Goal: Transaction & Acquisition: Purchase product/service

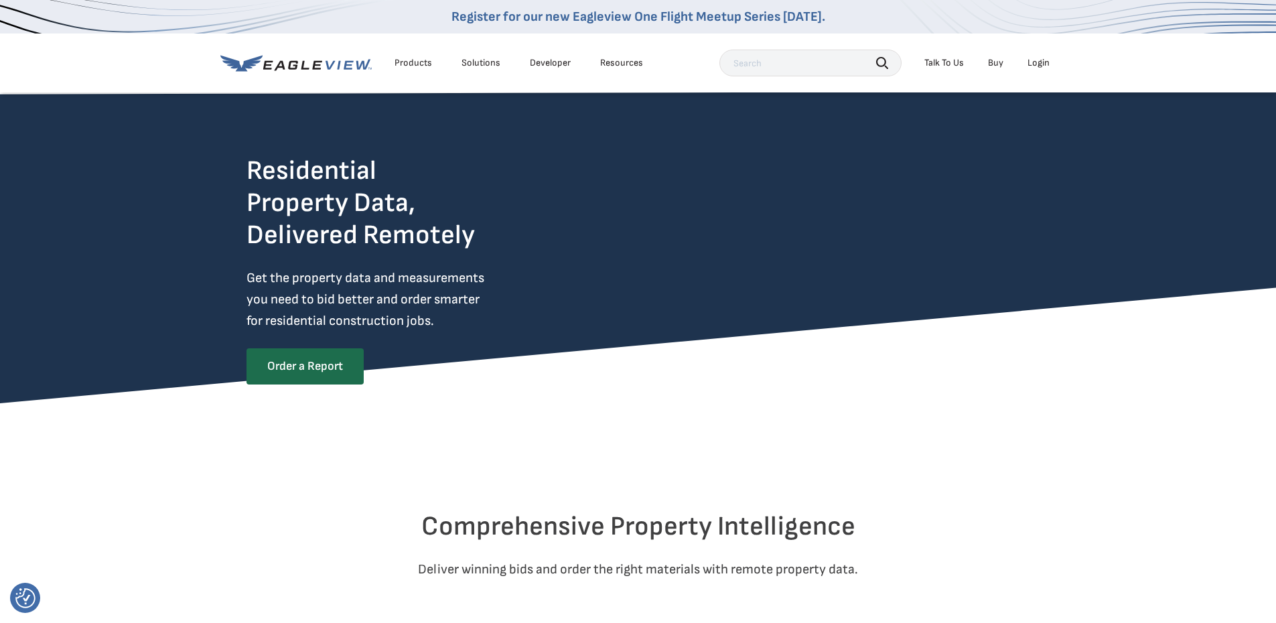
click at [1031, 62] on div "Login" at bounding box center [1039, 63] width 22 height 12
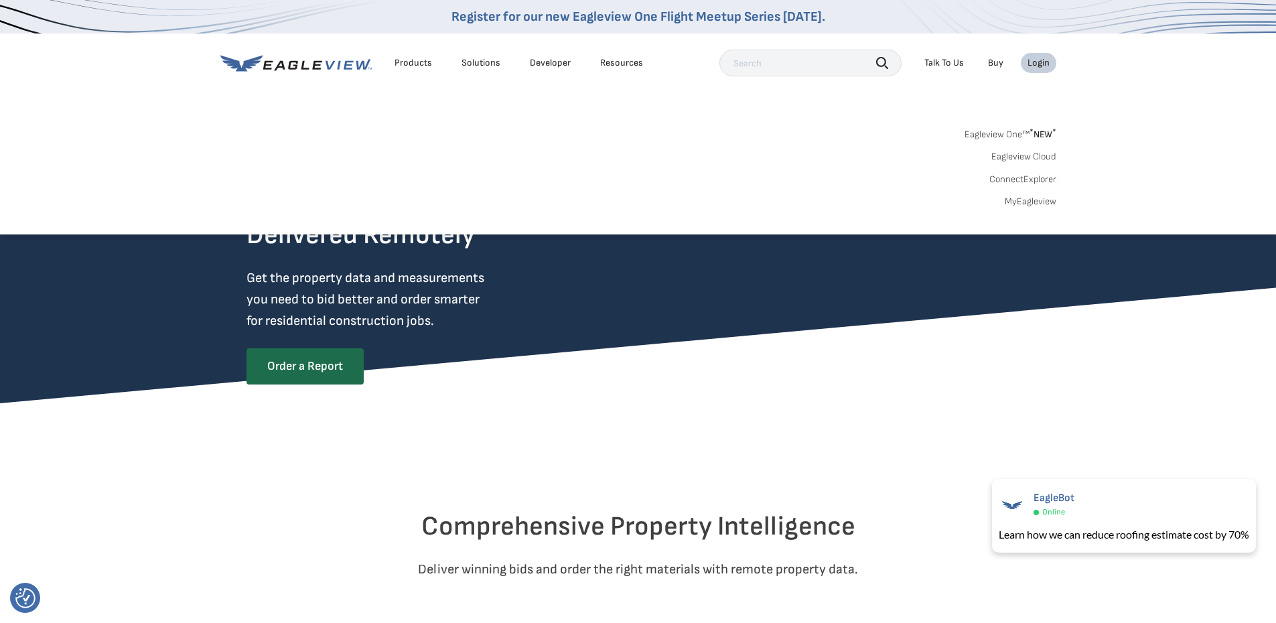
click at [1034, 202] on link "MyEagleview" at bounding box center [1031, 202] width 52 height 12
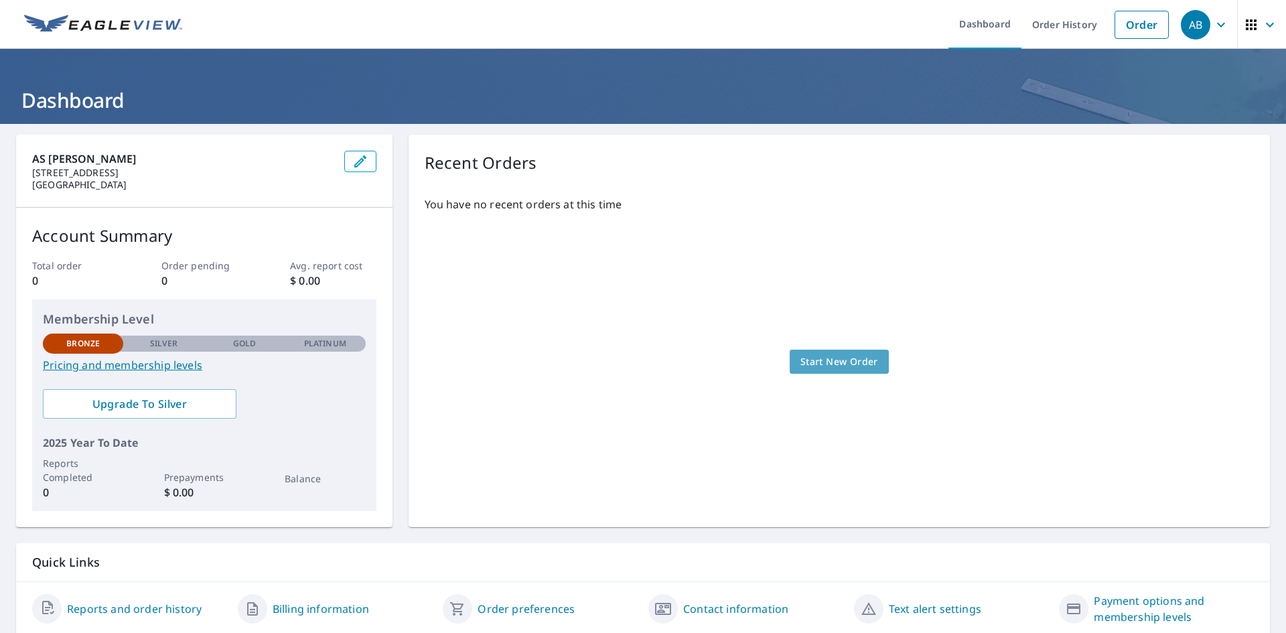
click at [823, 362] on span "Start New Order" at bounding box center [840, 362] width 78 height 17
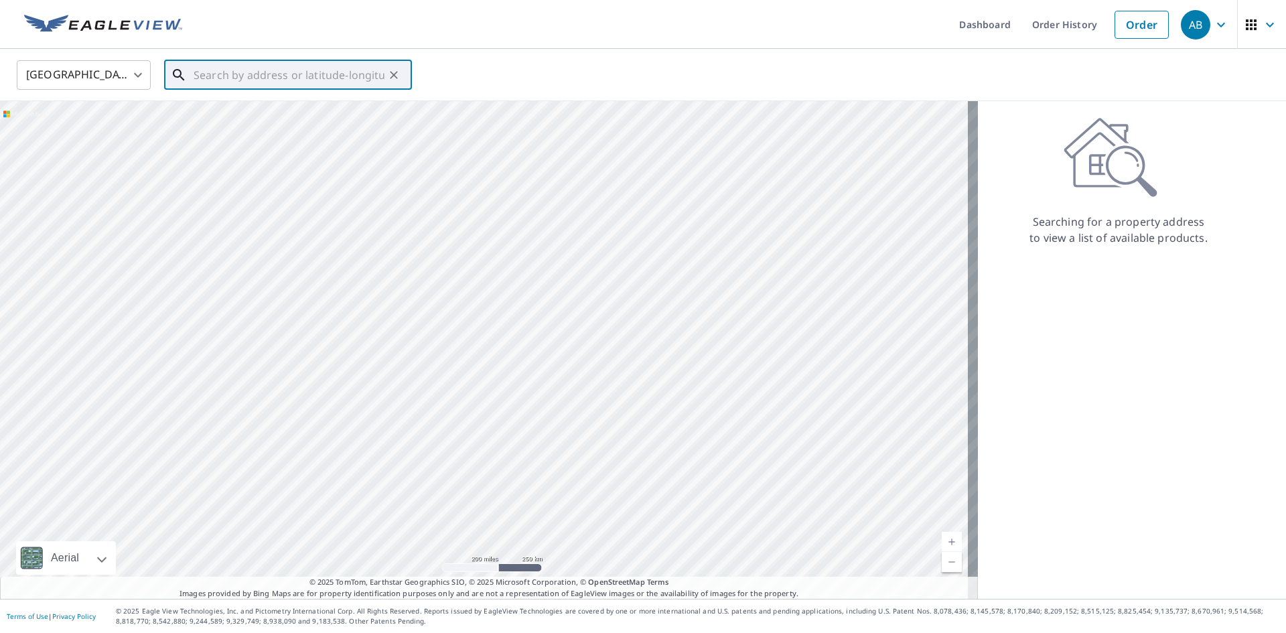
click at [257, 75] on input "text" at bounding box center [289, 75] width 191 height 38
paste input "[STREET_ADDRESS]"
click at [234, 117] on span "1395 W Muirlands Dr" at bounding box center [296, 114] width 210 height 16
type input "[STREET_ADDRESS]"
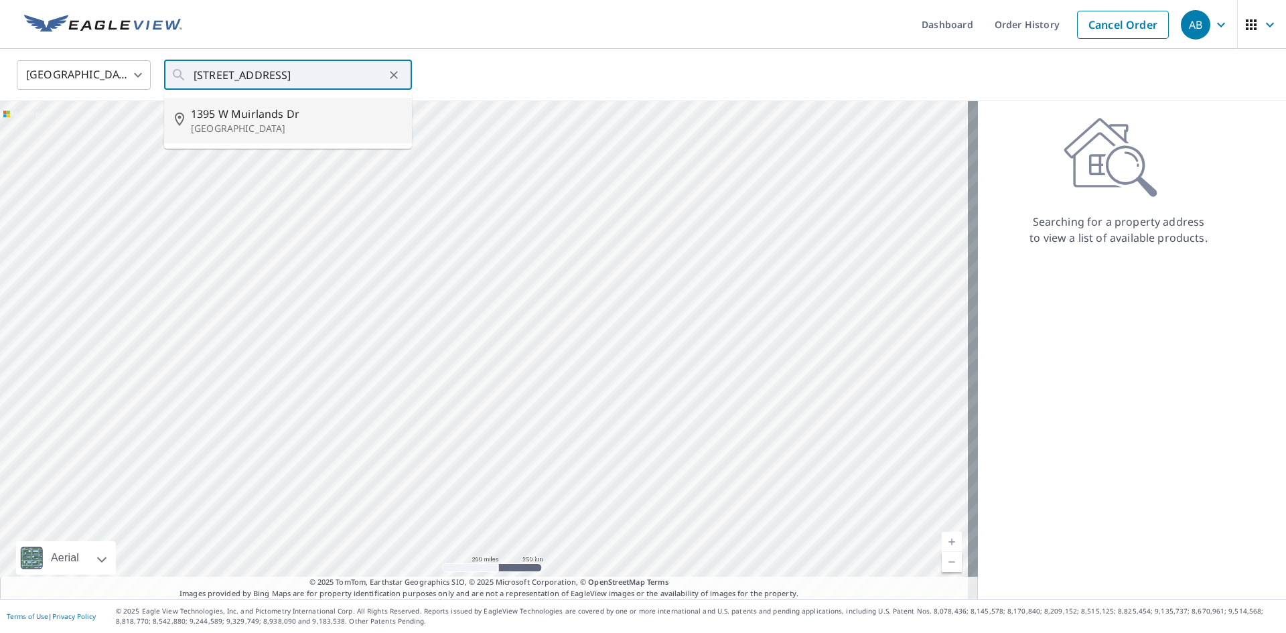
scroll to position [0, 0]
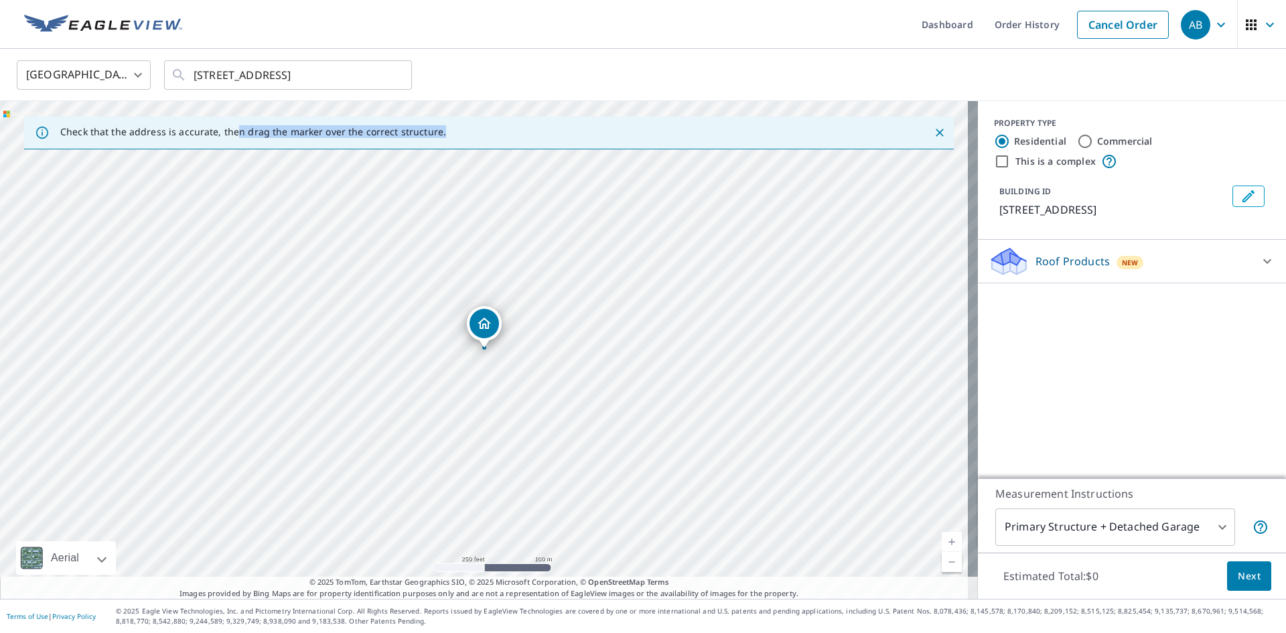
drag, startPoint x: 234, startPoint y: 117, endPoint x: 541, endPoint y: 213, distance: 321.7
click at [541, 213] on div "Check that the address is accurate, then drag the marker over the correct struc…" at bounding box center [489, 350] width 978 height 498
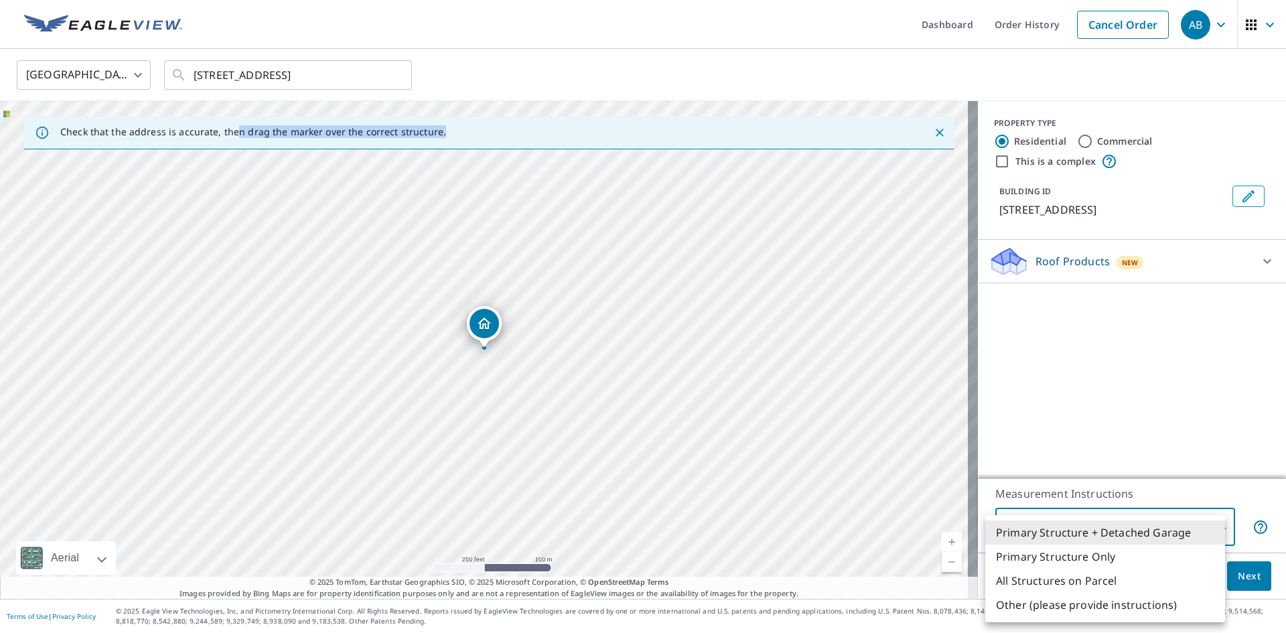
click at [1211, 523] on body "AB AB Dashboard Order History Cancel Order AB United States US ​ [STREET_ADDRES…" at bounding box center [643, 316] width 1286 height 633
click at [1108, 574] on li "All Structures on Parcel" at bounding box center [1106, 581] width 240 height 24
type input "3"
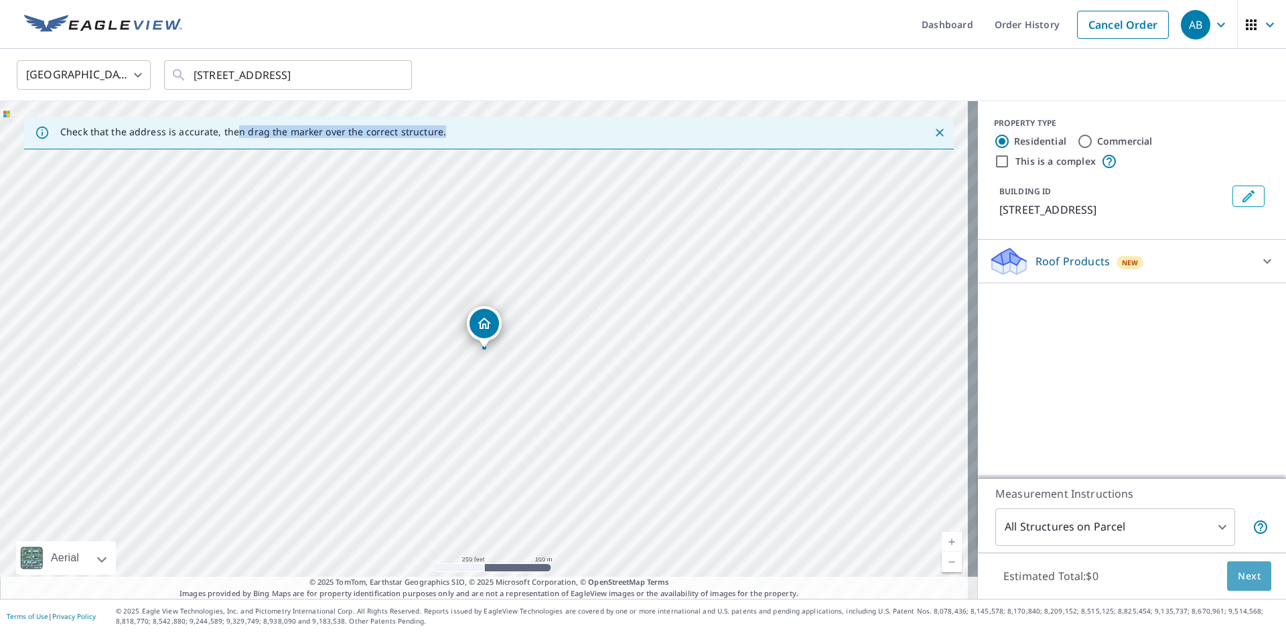
click at [1239, 578] on span "Next" at bounding box center [1249, 576] width 23 height 17
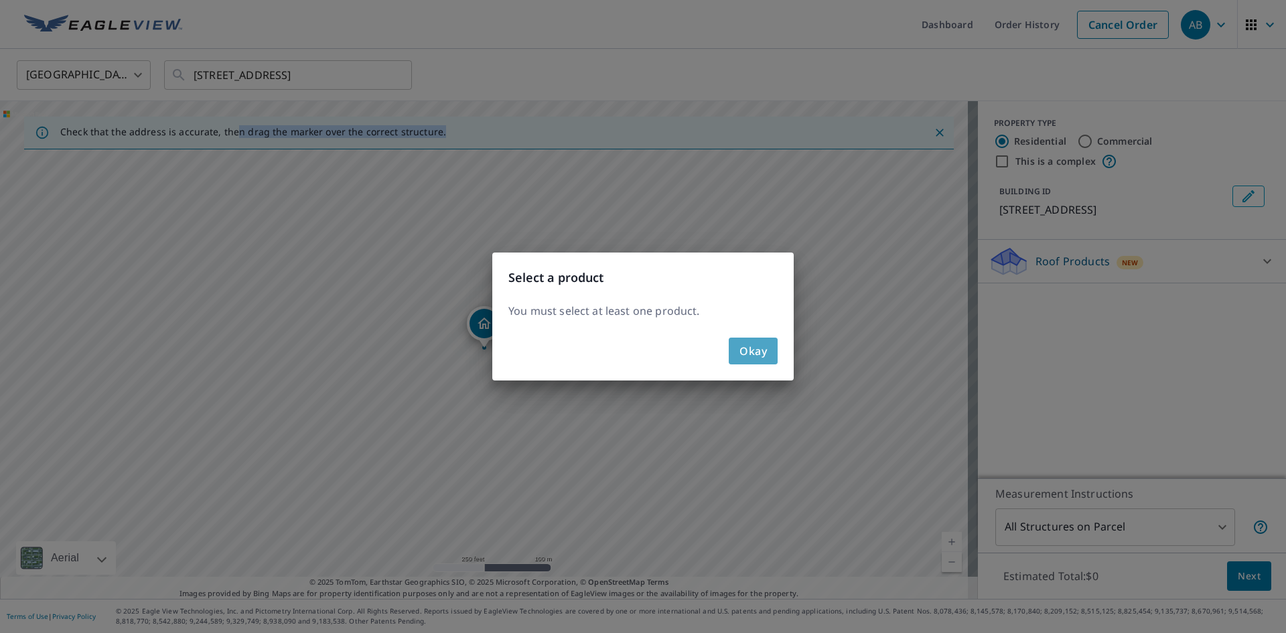
click at [742, 352] on span "Okay" at bounding box center [753, 351] width 27 height 19
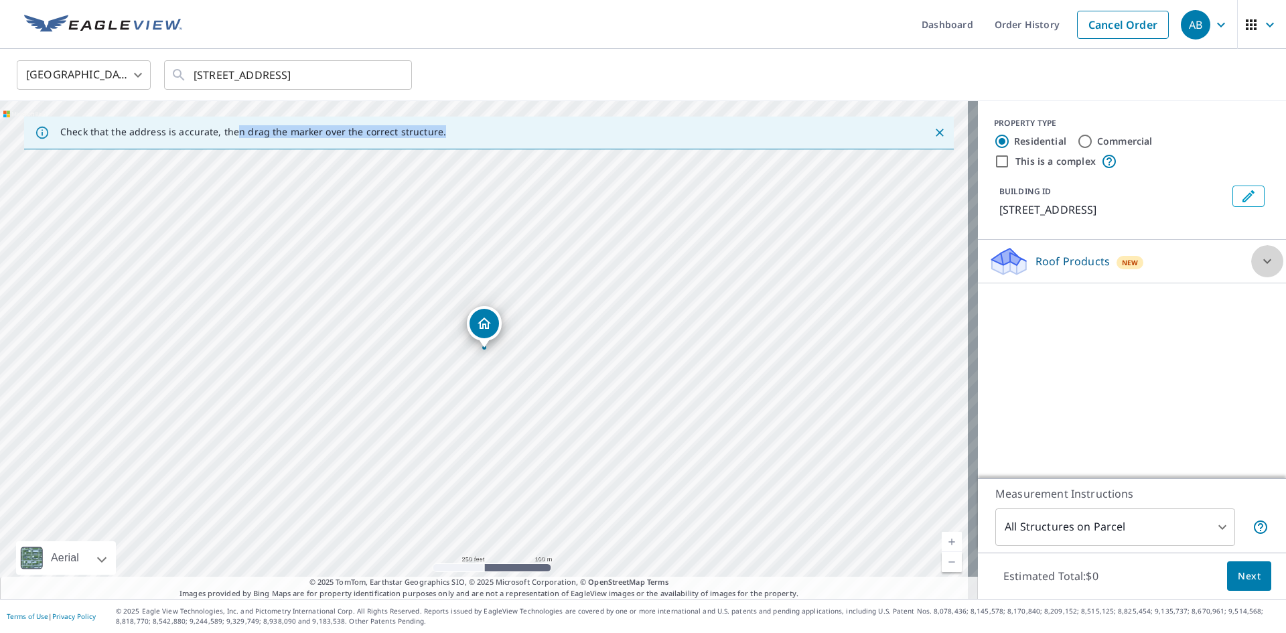
click at [1260, 264] on icon at bounding box center [1268, 261] width 16 height 16
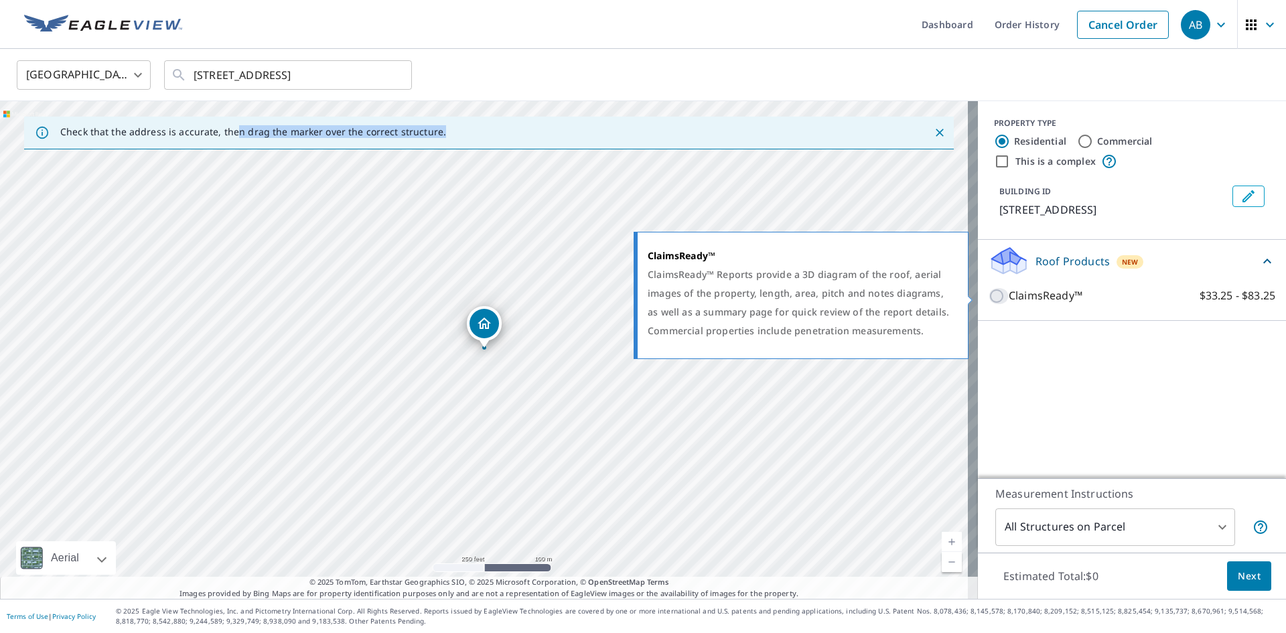
click at [994, 295] on input "ClaimsReady™ $33.25 - $83.25" at bounding box center [999, 296] width 20 height 16
checkbox input "true"
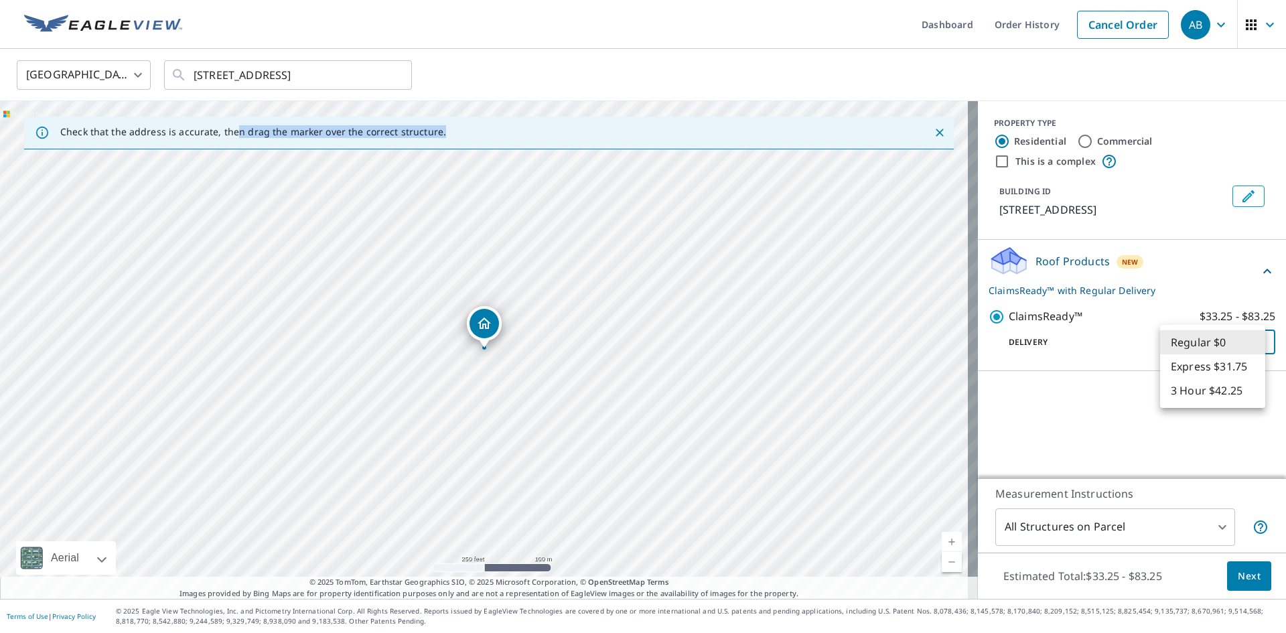
click at [1251, 345] on body "AB AB Dashboard Order History Cancel Order AB United States US ​ [STREET_ADDRES…" at bounding box center [643, 316] width 1286 height 633
click at [1251, 345] on li "Regular $0" at bounding box center [1212, 342] width 105 height 24
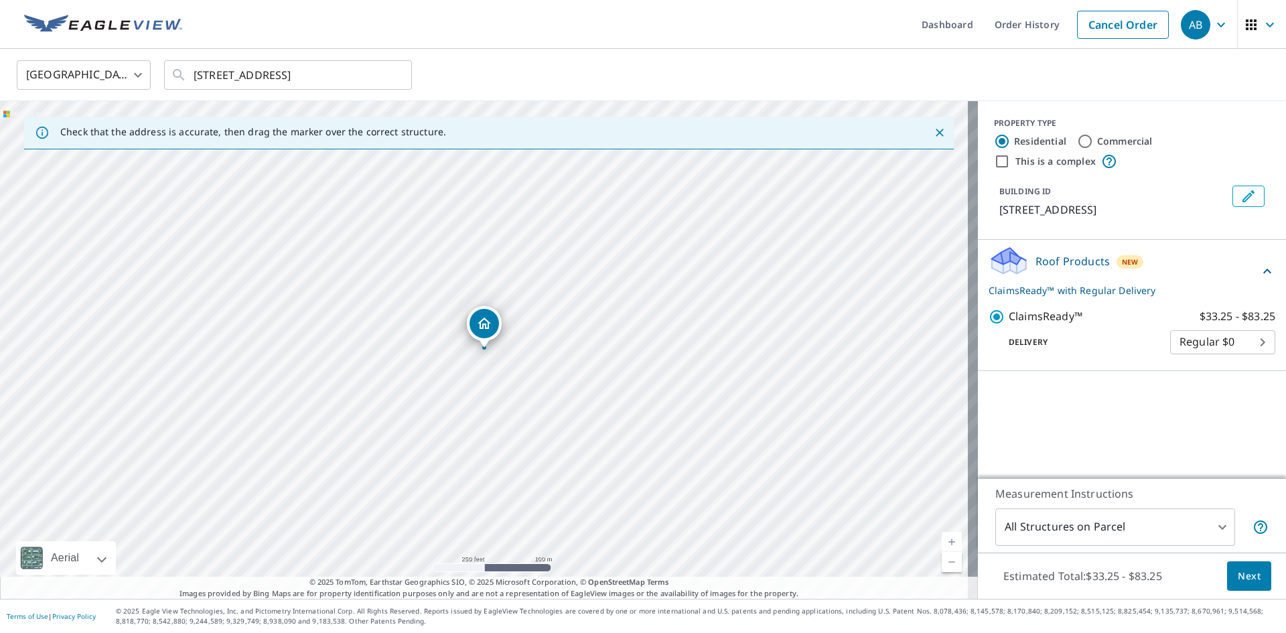
click at [1150, 434] on div "PROPERTY TYPE Residential Commercial This is a complex BUILDING ID [STREET_ADDR…" at bounding box center [1132, 289] width 308 height 377
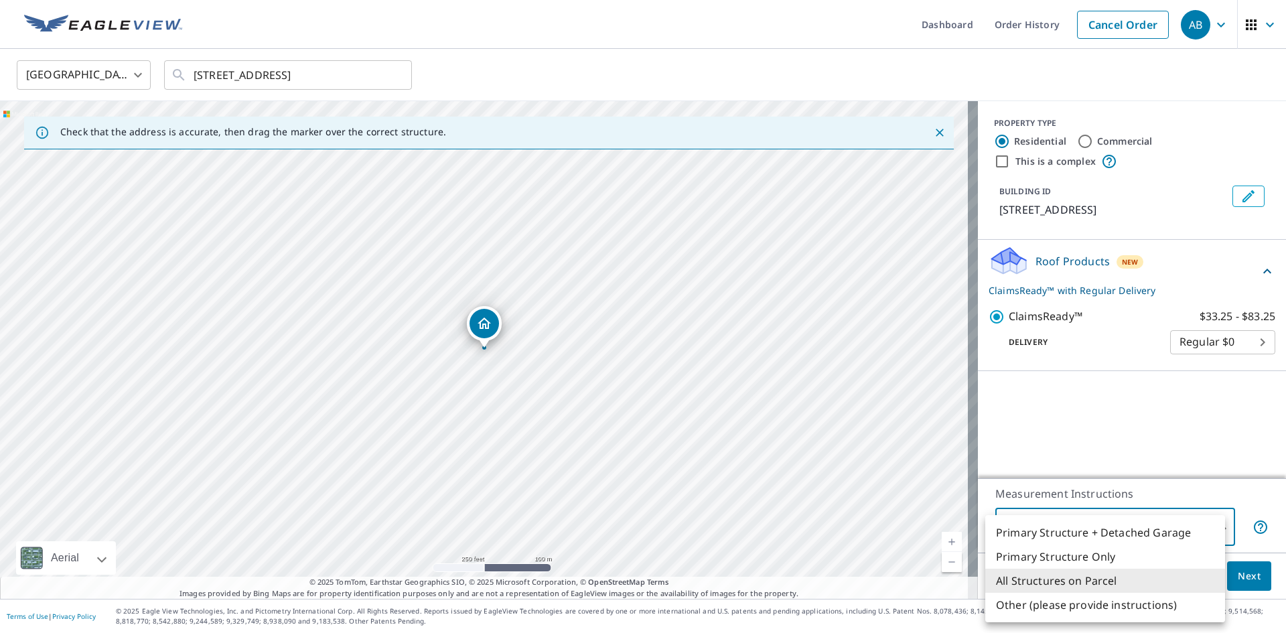
click at [1207, 524] on body "AB AB Dashboard Order History Cancel Order AB United States US ​ [STREET_ADDRES…" at bounding box center [643, 316] width 1286 height 633
click at [1093, 576] on li "All Structures on Parcel" at bounding box center [1106, 581] width 240 height 24
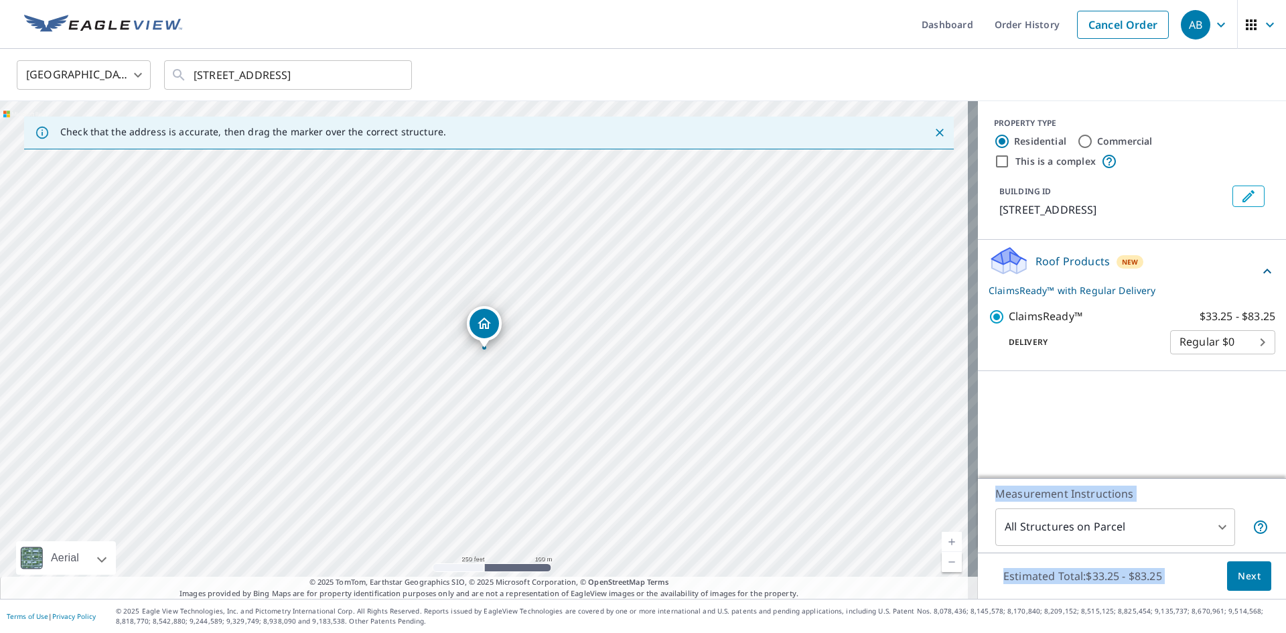
drag, startPoint x: 1106, startPoint y: 413, endPoint x: 1236, endPoint y: 572, distance: 205.7
click at [1236, 572] on div "PROPERTY TYPE Residential Commercial This is a complex BUILDING ID [STREET_ADDR…" at bounding box center [1132, 350] width 308 height 498
click at [1238, 572] on span "Next" at bounding box center [1249, 576] width 23 height 17
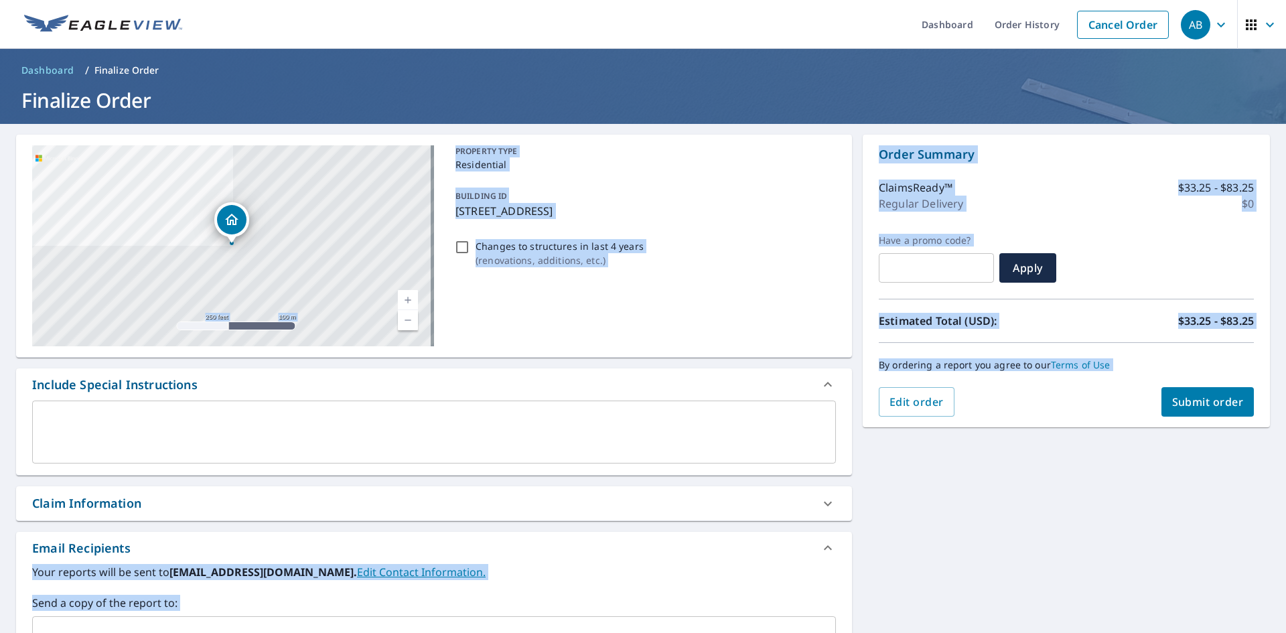
click at [969, 491] on div "[STREET_ADDRESS] Aerial Road A standard road map Aerial A detailed look from ab…" at bounding box center [643, 614] width 1286 height 980
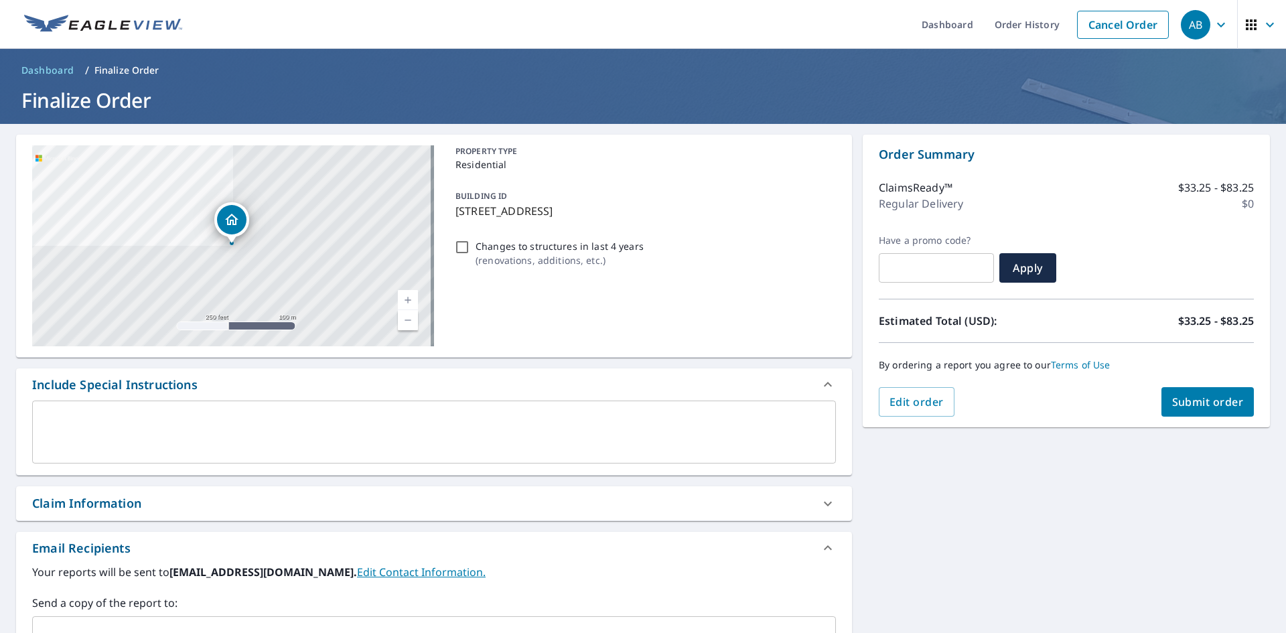
click at [687, 272] on div "PROPERTY TYPE Residential BUILDING ID [STREET_ADDRESS] Changes to structures in…" at bounding box center [643, 245] width 386 height 201
